Goal: Information Seeking & Learning: Find specific fact

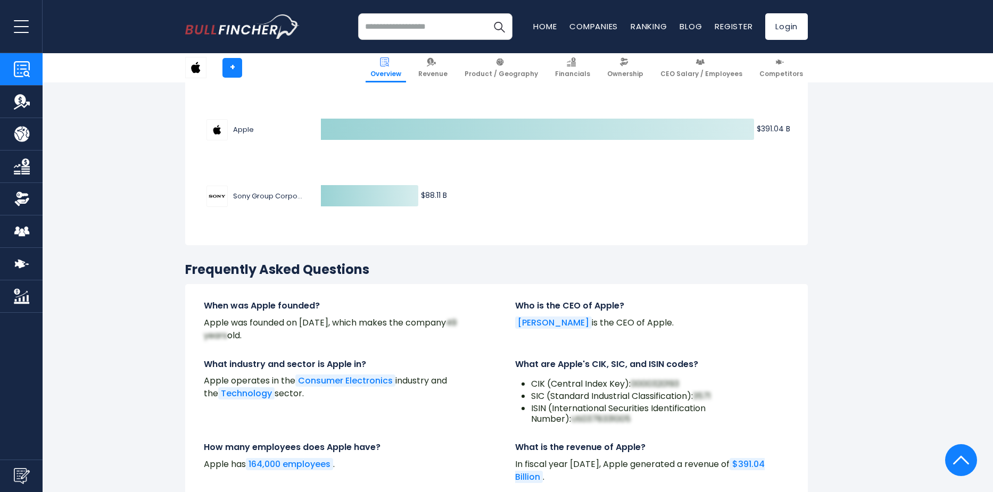
scroll to position [3406, 0]
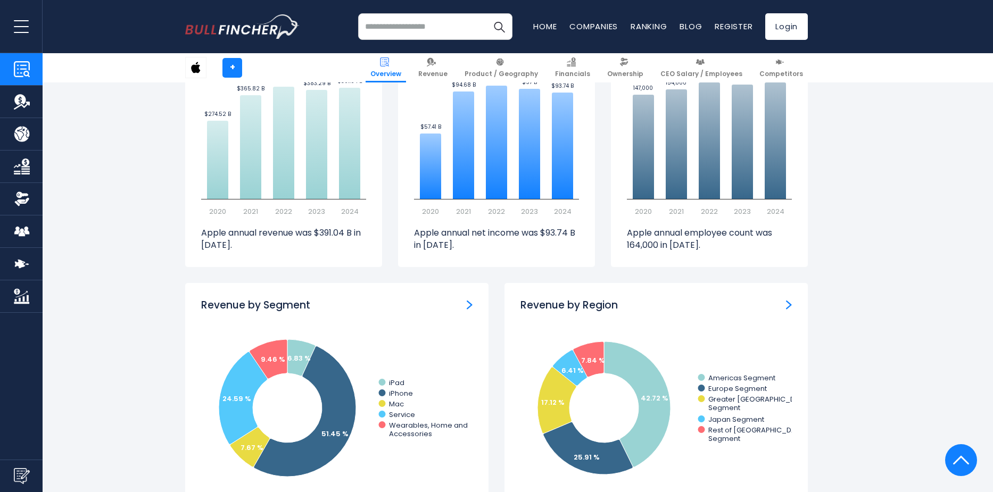
scroll to position [692, 0]
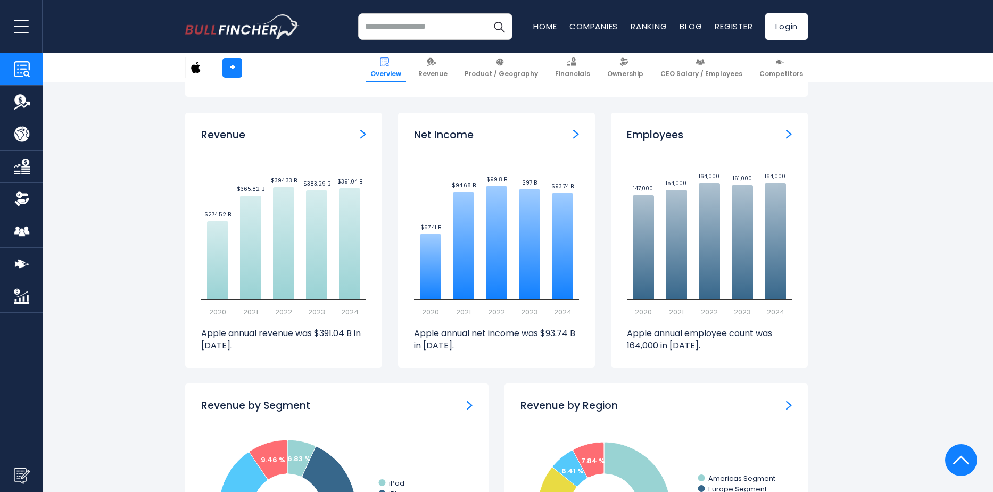
click at [792, 133] on div "Employees Created with Highcharts 12.1.2 147,000 ​ 147,000 154,000 ​ 154,000 16…" at bounding box center [709, 240] width 197 height 255
click at [785, 133] on div "Employees" at bounding box center [709, 135] width 165 height 13
click at [789, 134] on img "Employees" at bounding box center [789, 134] width 6 height 10
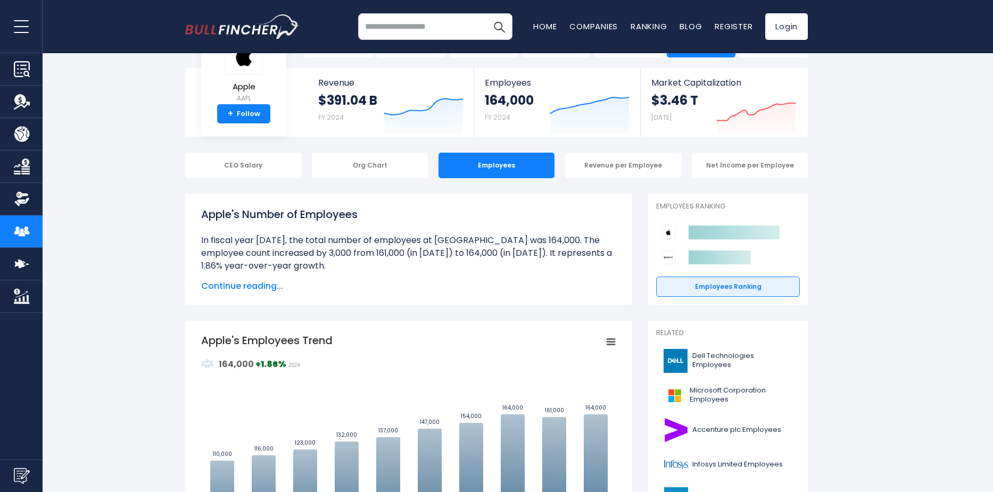
scroll to position [53, 0]
